Goal: Information Seeking & Learning: Learn about a topic

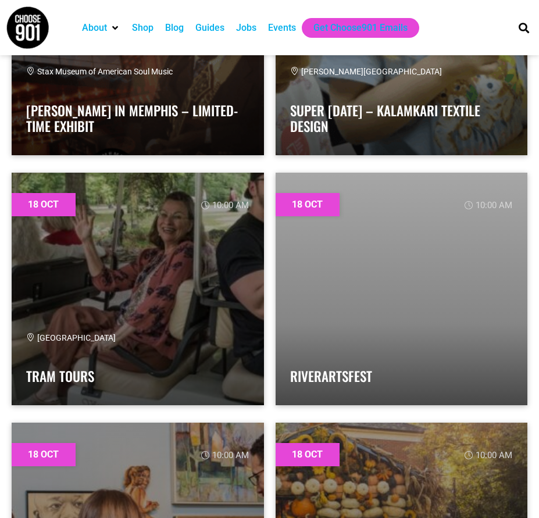
scroll to position [34952, 0]
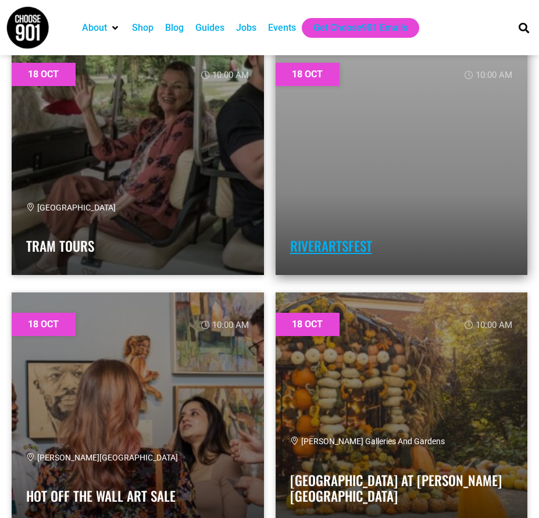
click at [348, 239] on link "RiverArtsFest" at bounding box center [331, 246] width 82 height 20
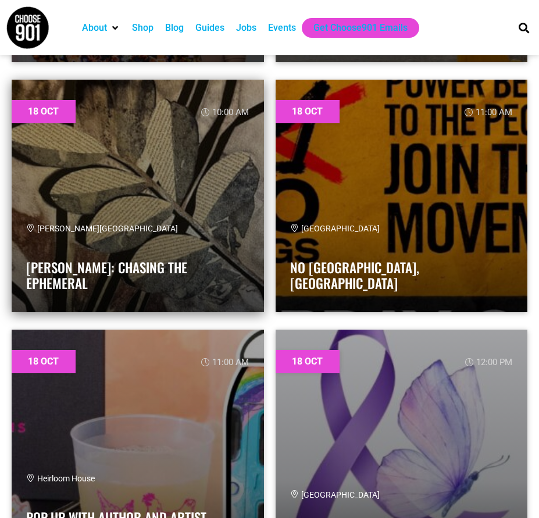
scroll to position [35359, 0]
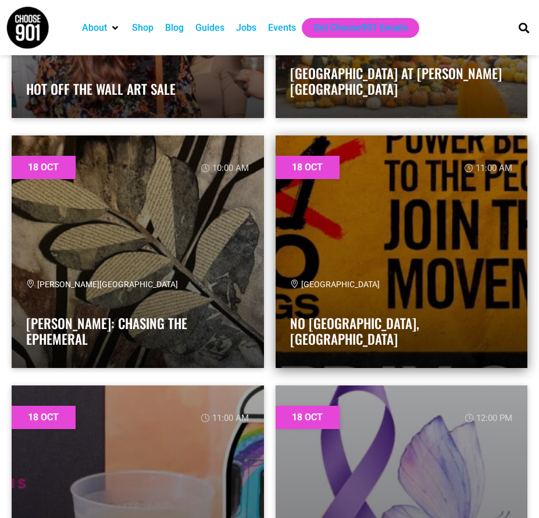
click at [319, 229] on link at bounding box center [402, 252] width 252 height 233
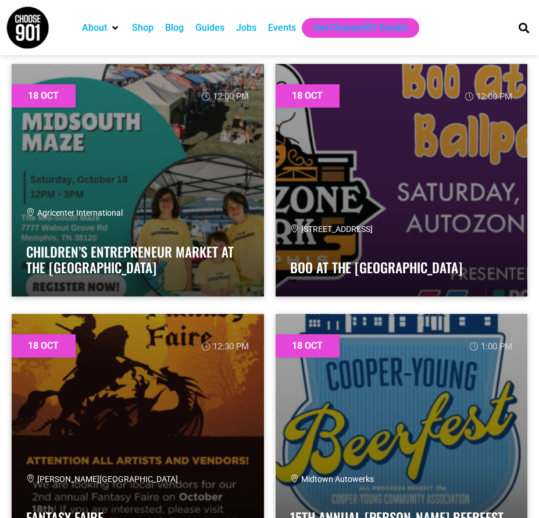
scroll to position [36115, 0]
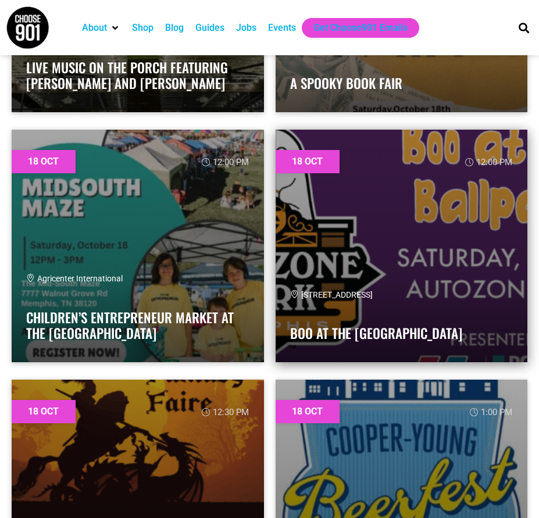
click at [318, 298] on span "[STREET_ADDRESS]" at bounding box center [331, 294] width 83 height 9
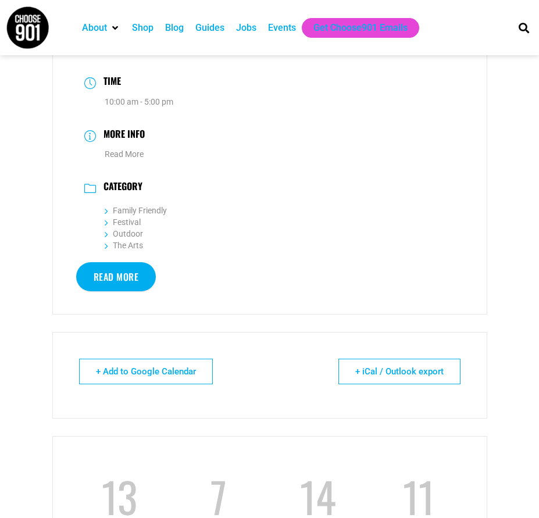
scroll to position [291, 0]
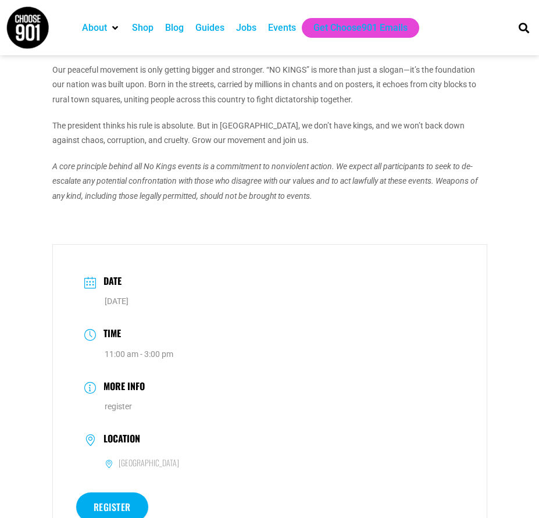
scroll to position [407, 0]
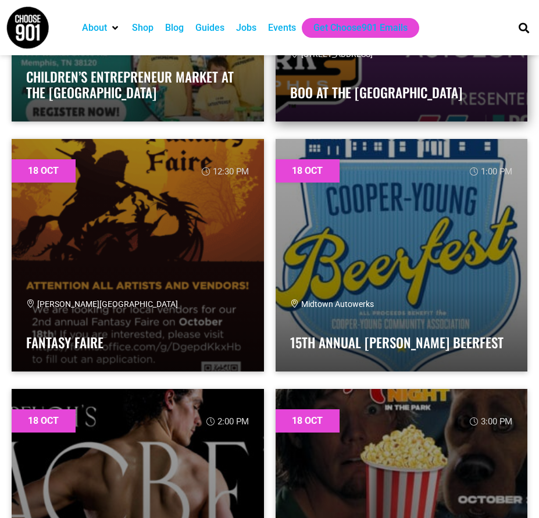
scroll to position [36522, 0]
